Goal: Information Seeking & Learning: Learn about a topic

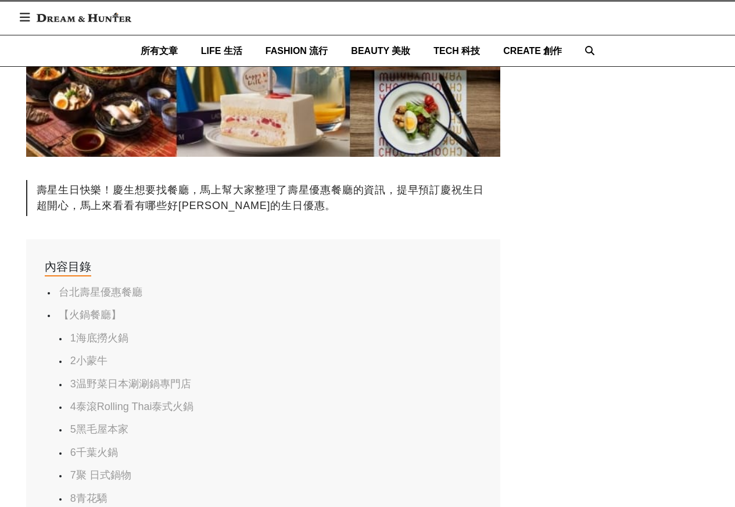
scroll to position [488, 0]
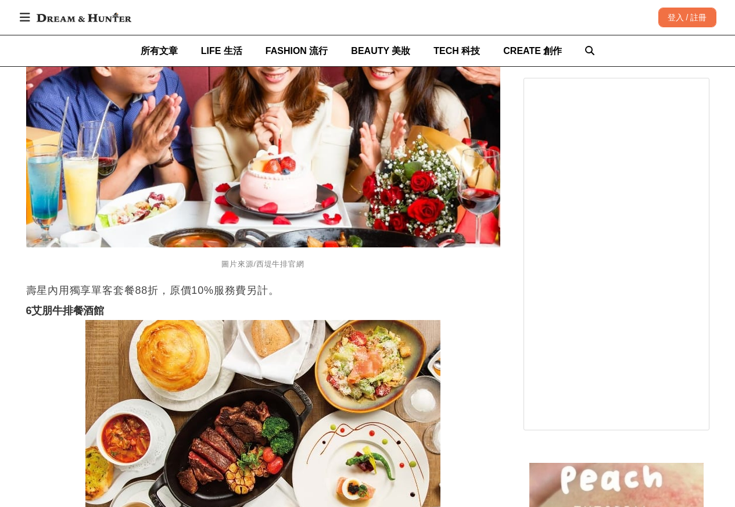
scroll to position [13635, 0]
